Goal: Information Seeking & Learning: Learn about a topic

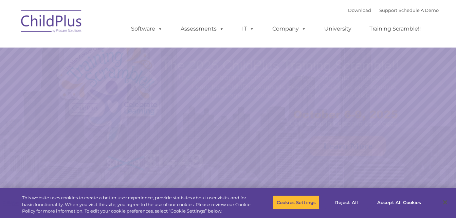
select select "MEDIUM"
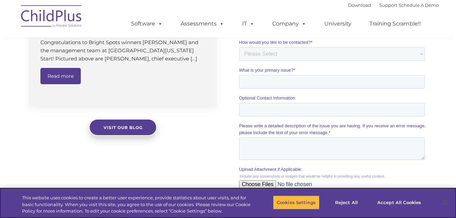
scroll to position [563, 0]
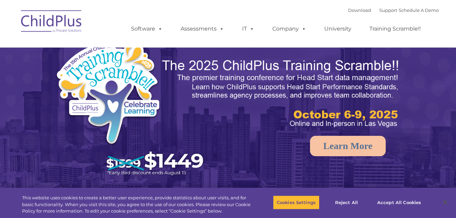
select select "MEDIUM"
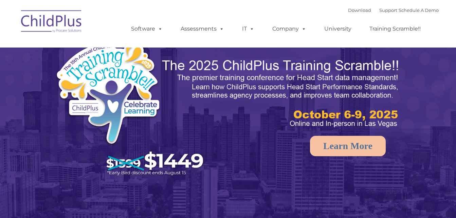
select select "MEDIUM"
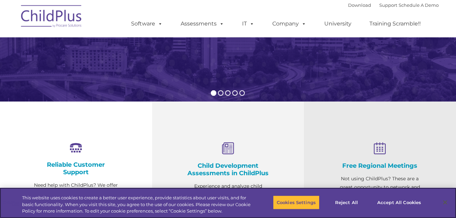
scroll to position [173, 0]
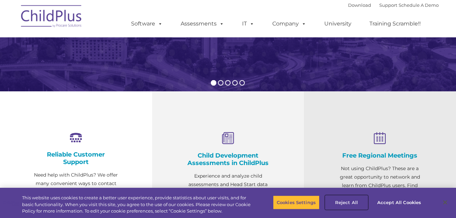
click at [342, 201] on button "Reject All" at bounding box center [346, 202] width 42 height 14
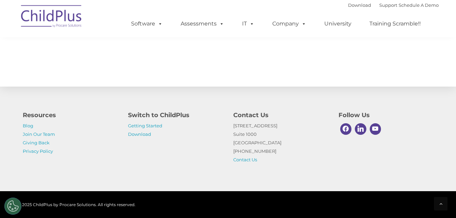
scroll to position [784, 0]
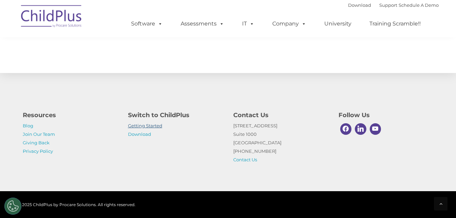
click at [155, 125] on link "Getting Started" at bounding box center [145, 125] width 34 height 5
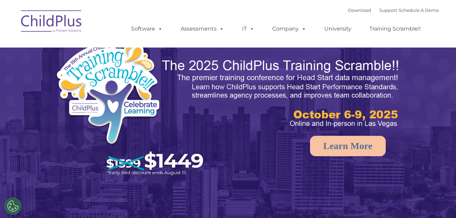
select select "MEDIUM"
click at [70, 22] on img at bounding box center [52, 22] width 68 height 34
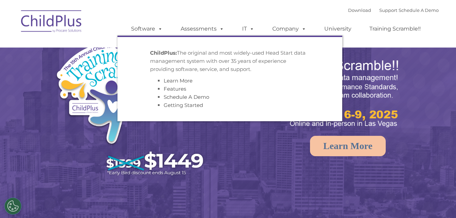
click at [151, 31] on link "Software" at bounding box center [146, 29] width 45 height 14
select select "MEDIUM"
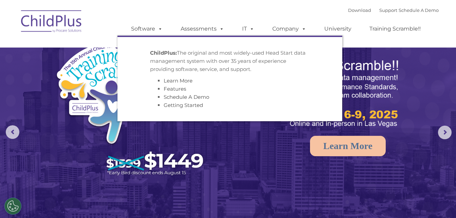
click at [151, 31] on link "Software" at bounding box center [146, 29] width 45 height 14
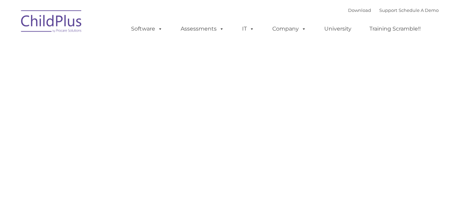
type input ""
